Goal: Task Accomplishment & Management: Use online tool/utility

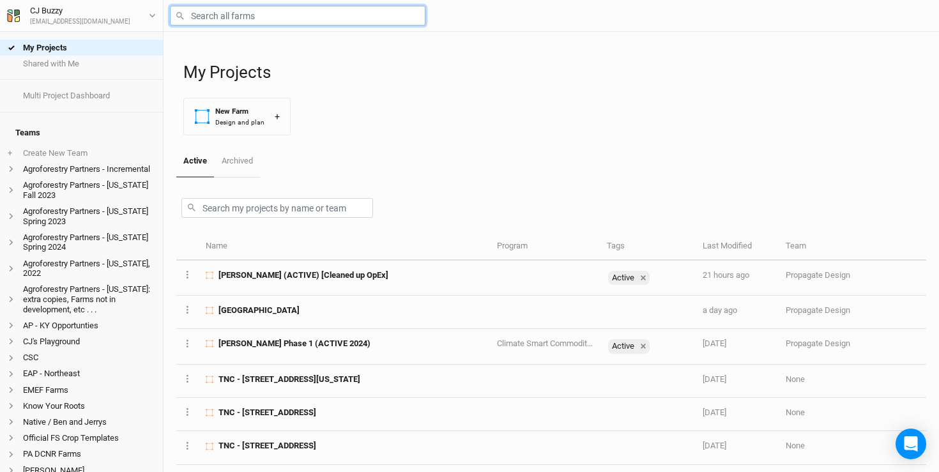
click at [212, 10] on input "text" at bounding box center [298, 16] width 256 height 20
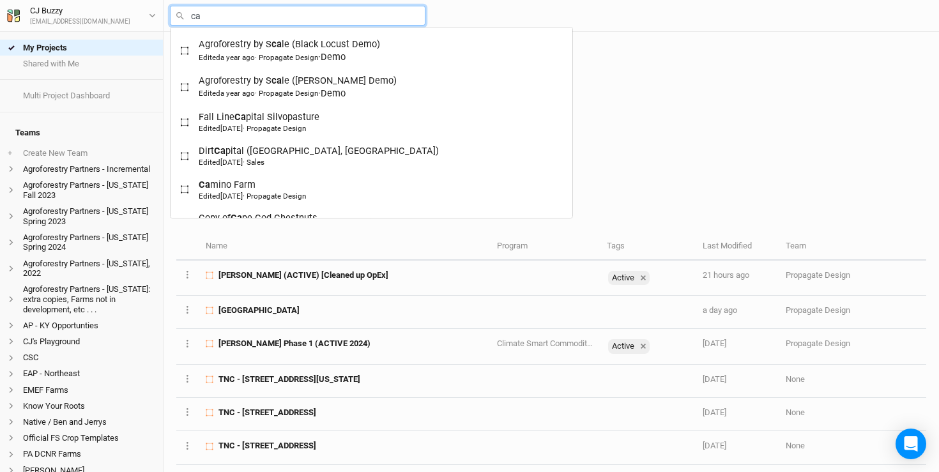
type input "cam"
type input "[GEOGRAPHIC_DATA]"
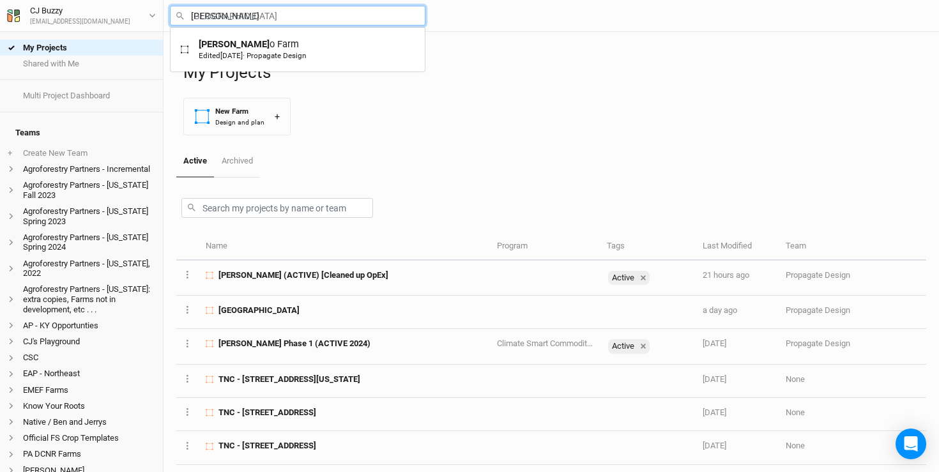
type input "camino"
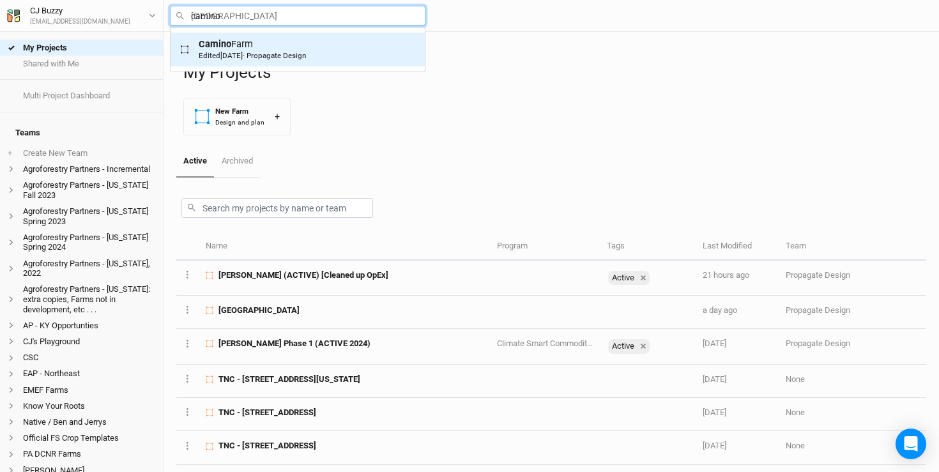
click at [206, 42] on mark "Camino" at bounding box center [215, 43] width 33 height 11
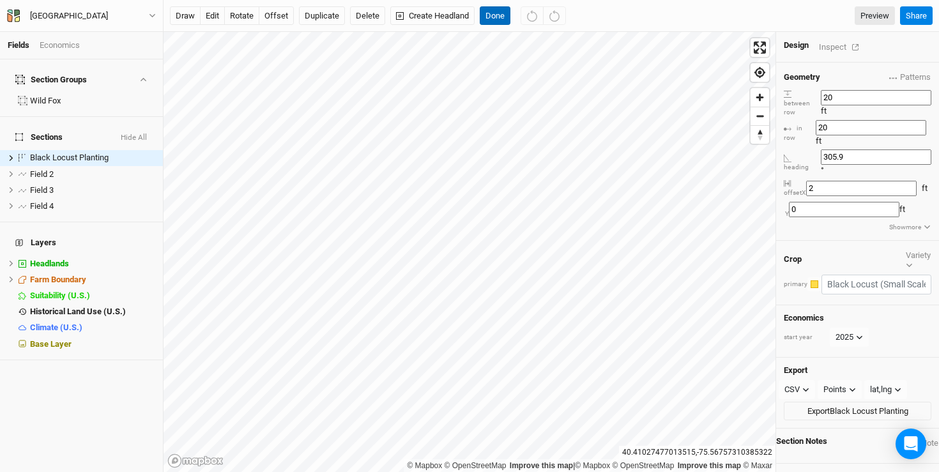
click at [494, 13] on button "Done" at bounding box center [495, 15] width 31 height 19
click at [445, 19] on button "Create Headland" at bounding box center [432, 15] width 84 height 19
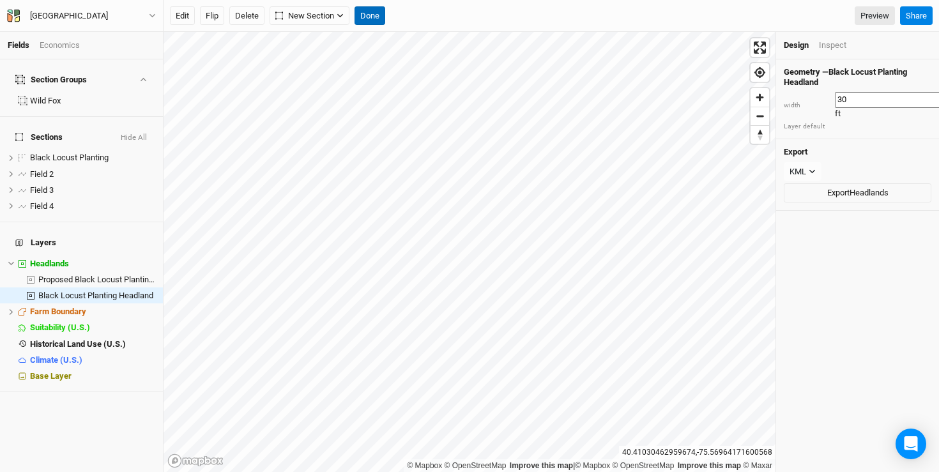
click at [378, 20] on button "Done" at bounding box center [370, 15] width 31 height 19
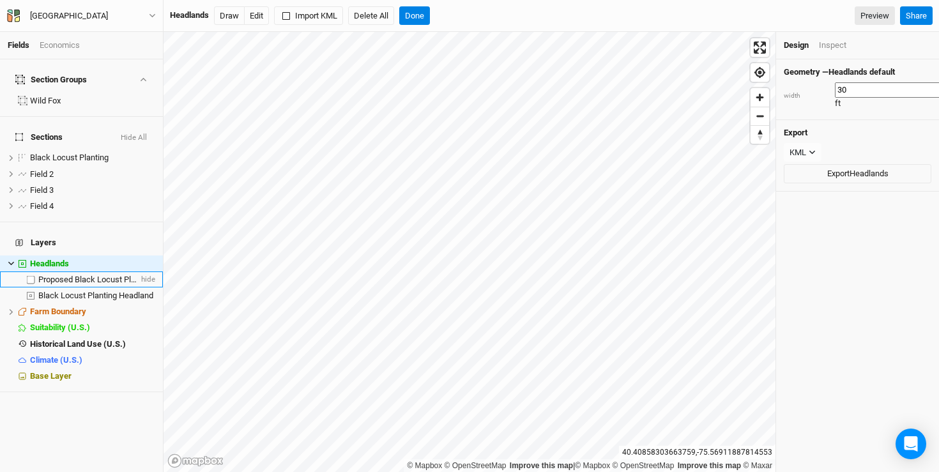
click at [52, 275] on span "Proposed Black Locust Planting Headland" at bounding box center [113, 280] width 151 height 10
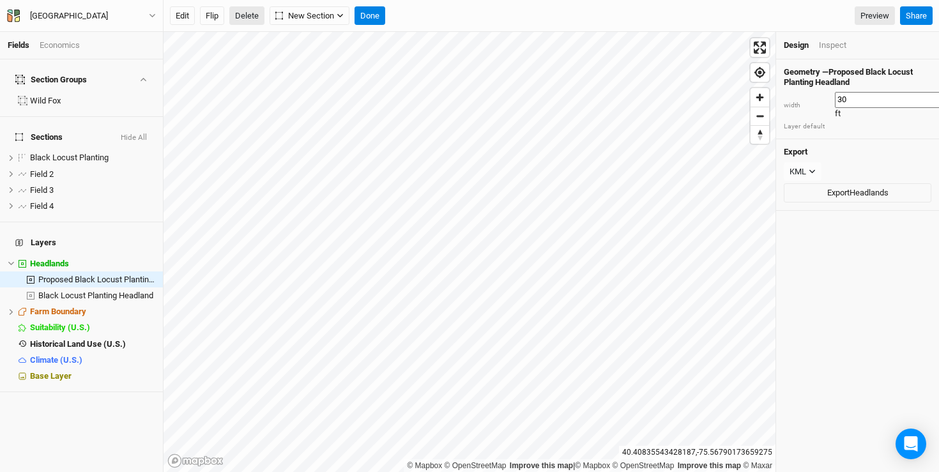
click at [241, 15] on button "Delete" at bounding box center [246, 15] width 35 height 19
click at [524, 17] on button "Confirm" at bounding box center [505, 15] width 40 height 19
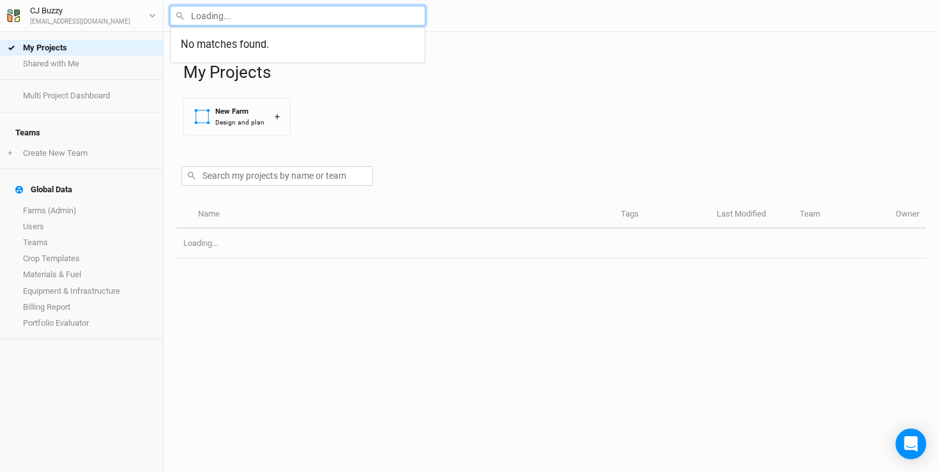
click at [259, 18] on input "text" at bounding box center [298, 16] width 256 height 20
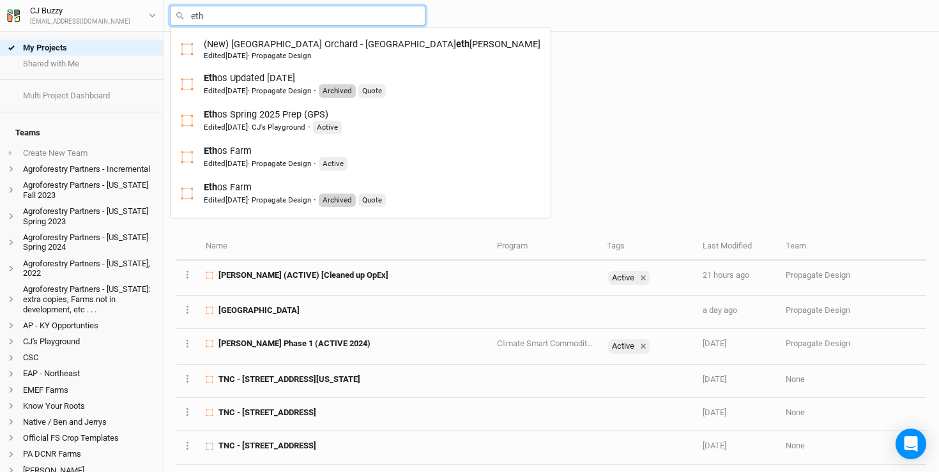
type input "etho"
type input "ethos Updated [DATE]"
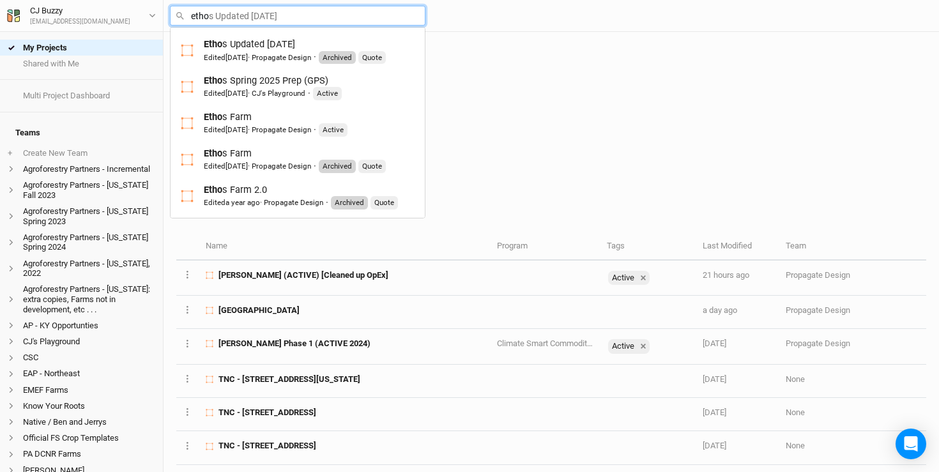
type input "ethos"
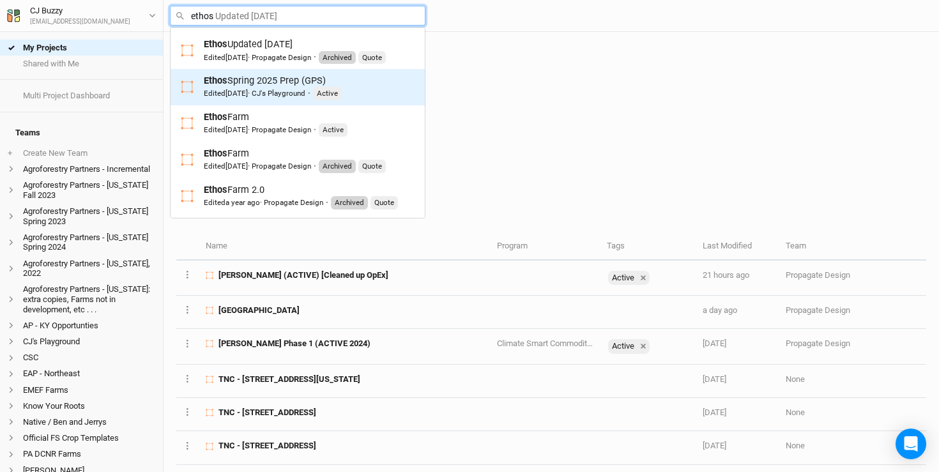
click at [266, 85] on div "Ethos Spring 2025 Prep (GPS) Edited [DATE] · CJ's Playground · Active" at bounding box center [273, 87] width 138 height 26
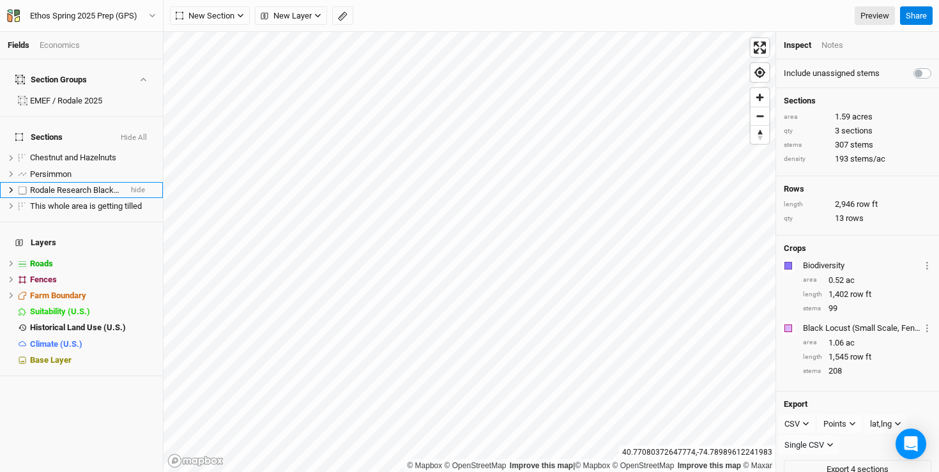
click at [62, 185] on span "Rodale Research Black Locust" at bounding box center [85, 190] width 111 height 10
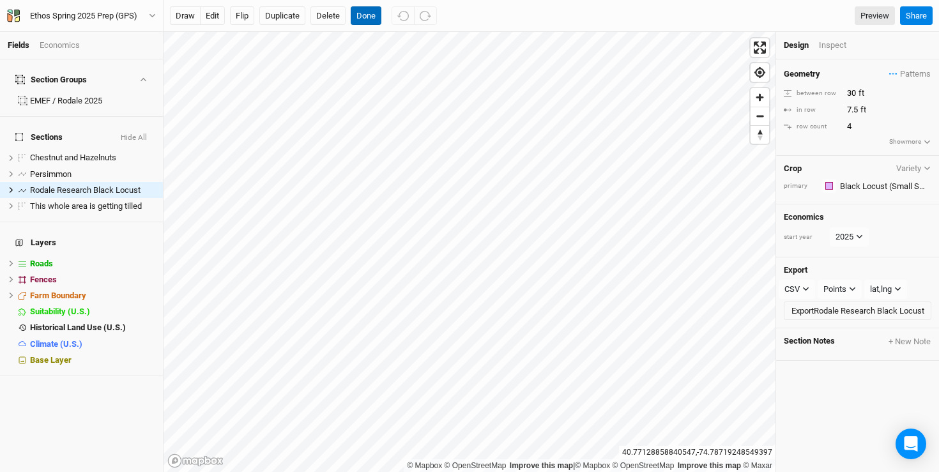
click at [367, 17] on button "Done" at bounding box center [366, 15] width 31 height 19
